Goal: Task Accomplishment & Management: Manage account settings

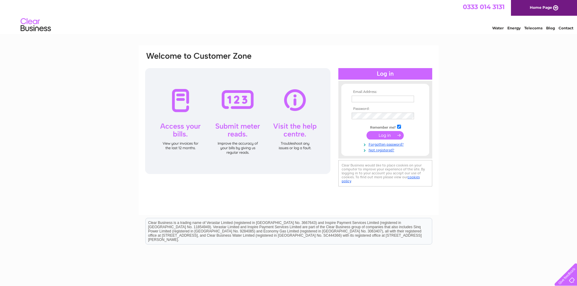
type input "[EMAIL_ADDRESS][DOMAIN_NAME]"
click at [386, 138] on input "submit" at bounding box center [385, 135] width 37 height 8
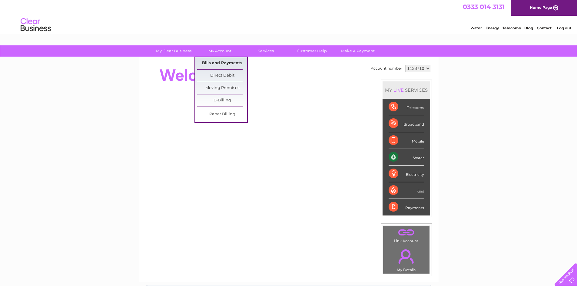
click at [225, 65] on link "Bills and Payments" at bounding box center [222, 63] width 50 height 12
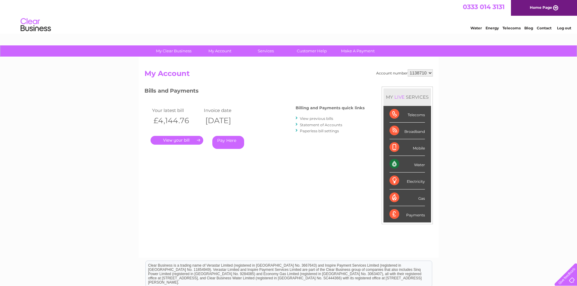
click at [176, 140] on link "." at bounding box center [177, 140] width 53 height 9
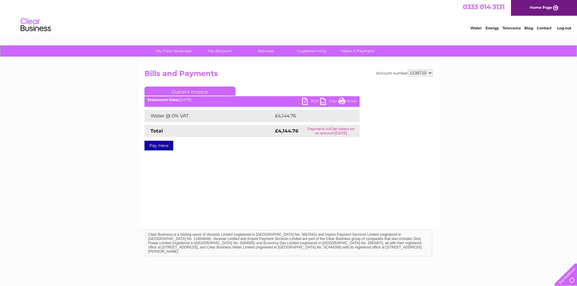
click at [314, 102] on link "PDF" at bounding box center [311, 102] width 18 height 9
